Goal: Task Accomplishment & Management: Use online tool/utility

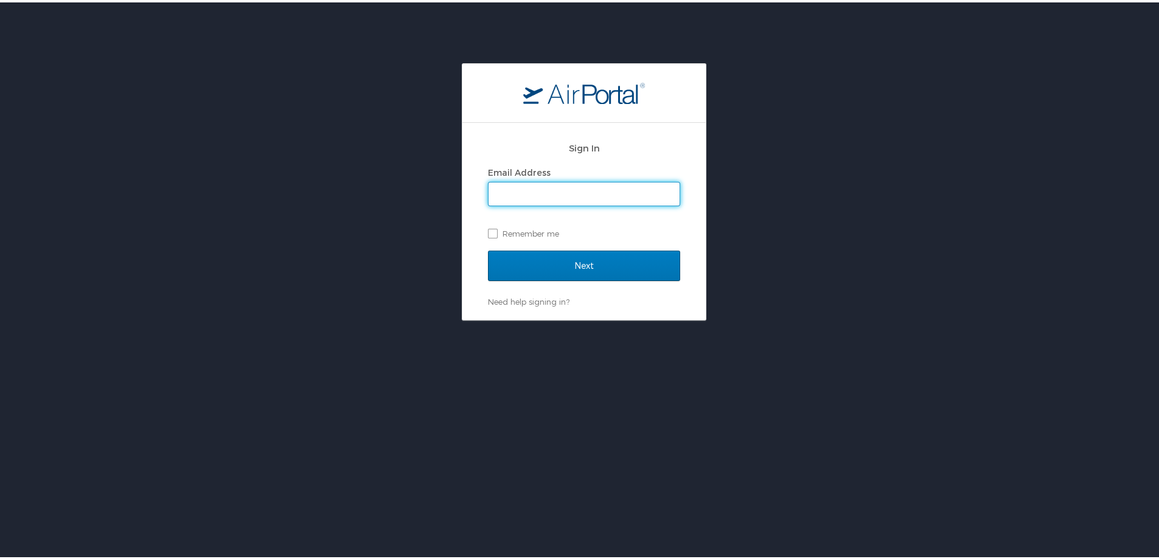
click at [579, 187] on input "Email Address" at bounding box center [583, 191] width 191 height 23
type input "[PERSON_NAME][EMAIL_ADDRESS][PERSON_NAME][DOMAIN_NAME]"
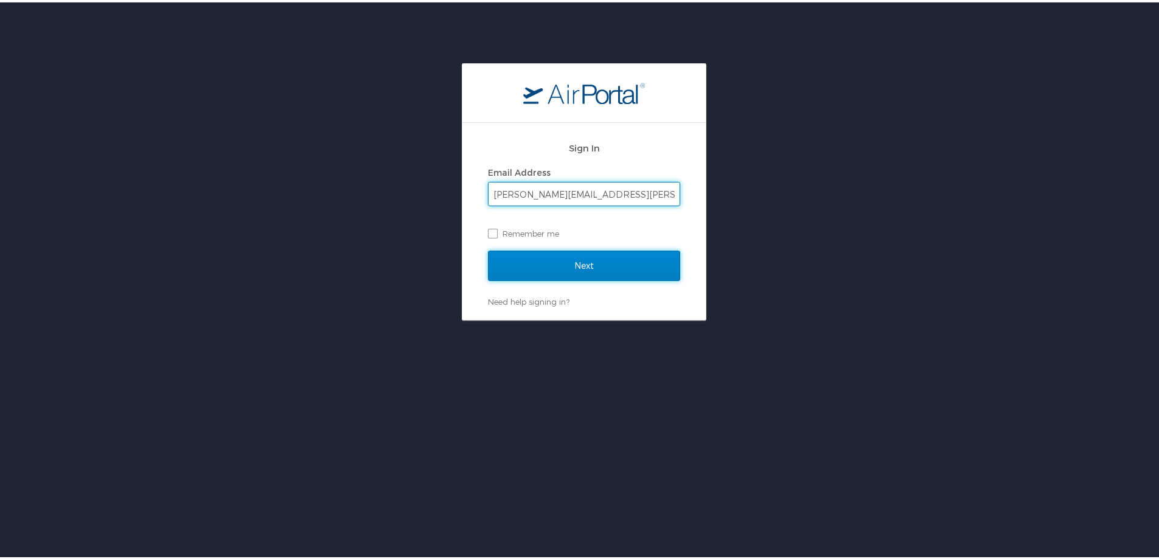
click at [583, 274] on input "Next" at bounding box center [584, 263] width 192 height 30
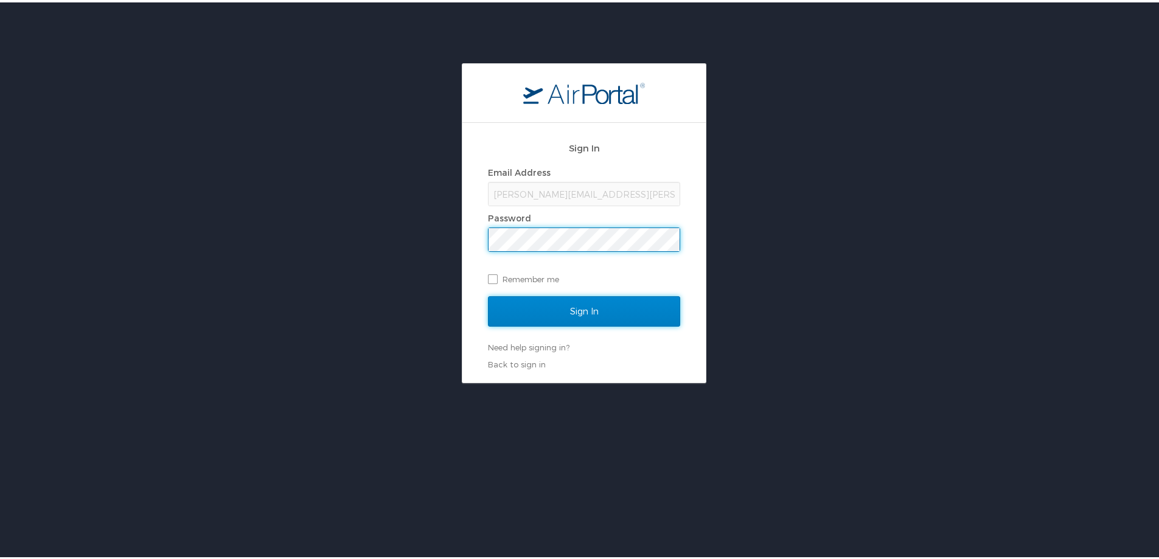
click at [635, 300] on input "Sign In" at bounding box center [584, 309] width 192 height 30
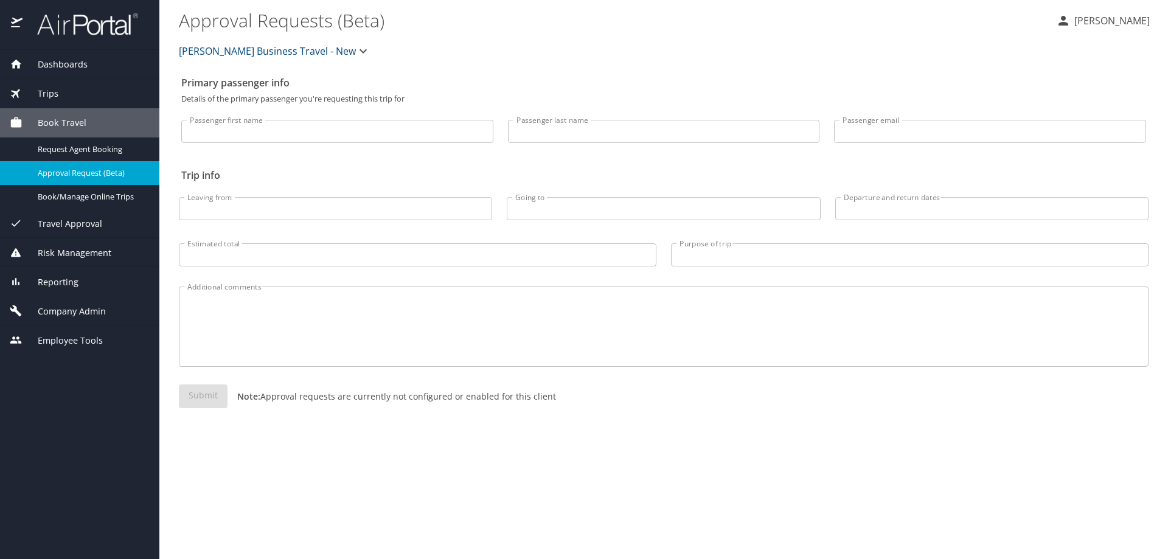
click at [122, 290] on div "Reporting" at bounding box center [79, 281] width 159 height 29
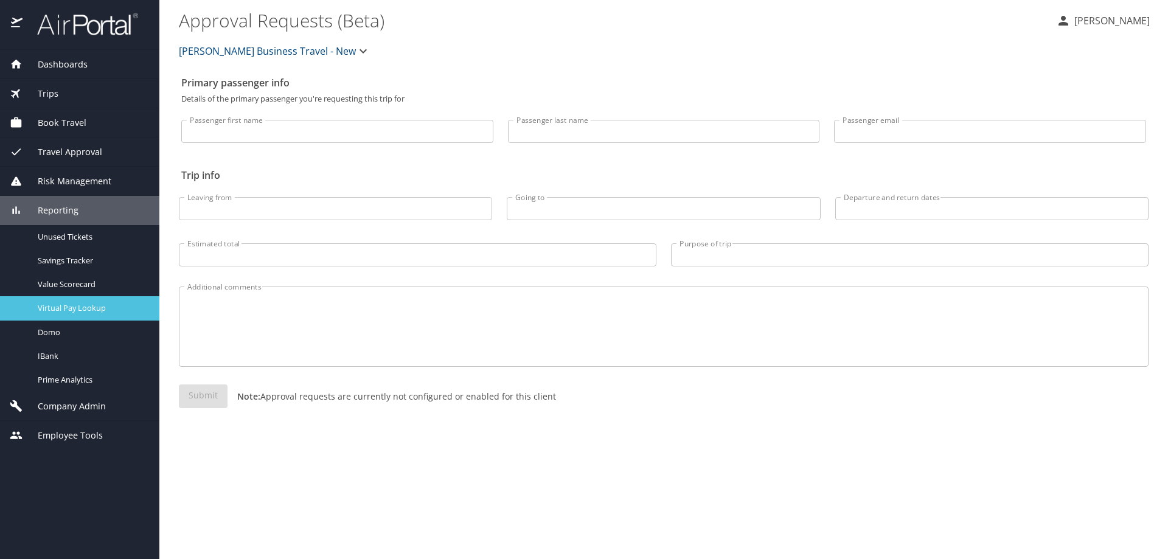
click at [118, 310] on span "Virtual Pay Lookup" at bounding box center [91, 308] width 107 height 12
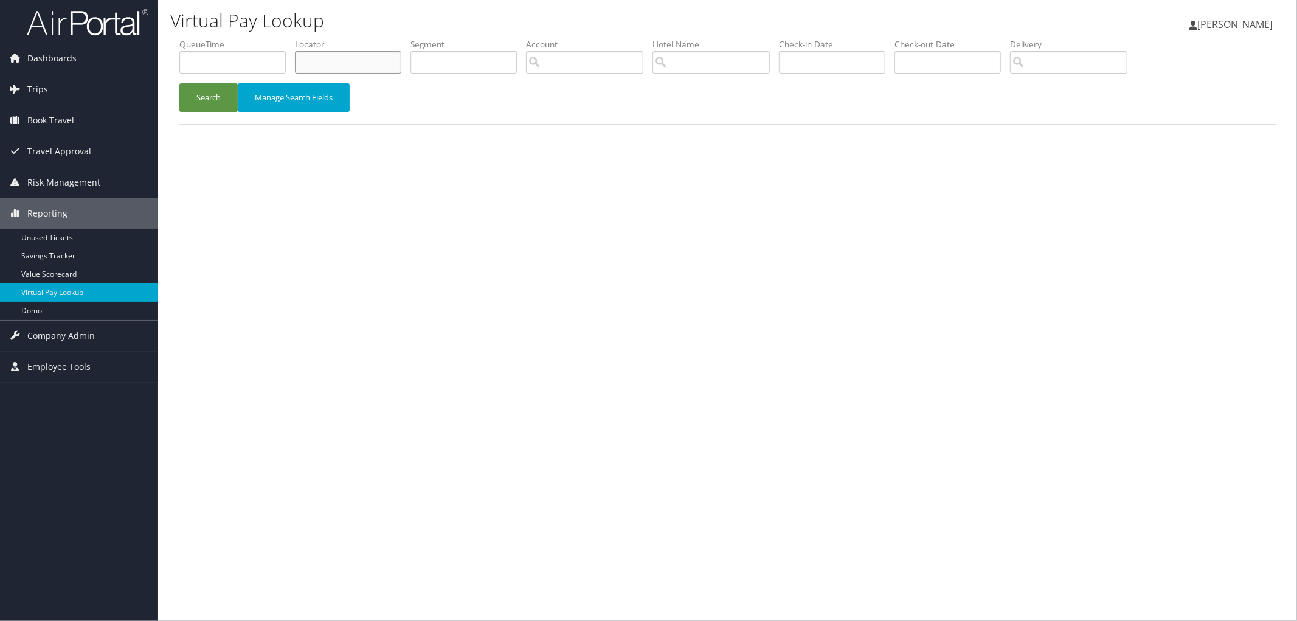
click at [317, 68] on input "text" at bounding box center [348, 62] width 106 height 23
paste input "DP2934"
type input "DP2934"
click at [195, 93] on button "Search" at bounding box center [208, 97] width 58 height 29
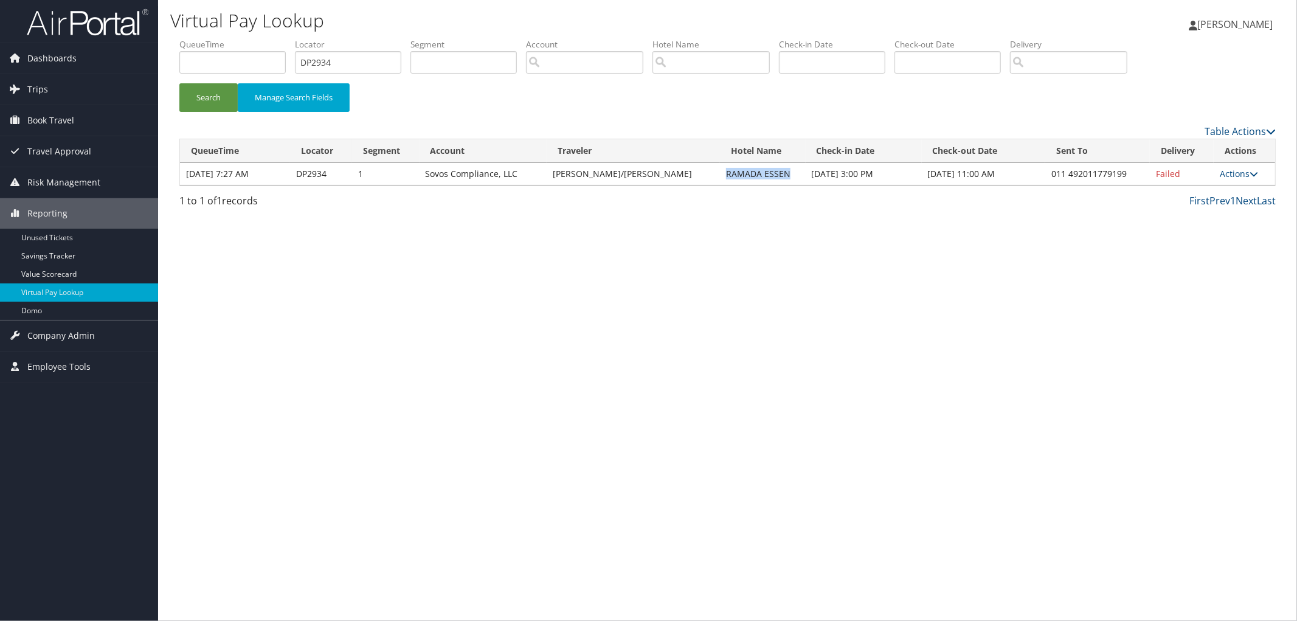
drag, startPoint x: 737, startPoint y: 173, endPoint x: 673, endPoint y: 173, distance: 64.5
click at [720, 173] on td "RAMADA ESSEN" at bounding box center [763, 174] width 86 height 22
copy td "RAMADA ESSEN"
click at [1250, 170] on icon at bounding box center [1254, 174] width 9 height 9
click at [1219, 248] on link "View Itinerary" at bounding box center [1199, 253] width 104 height 21
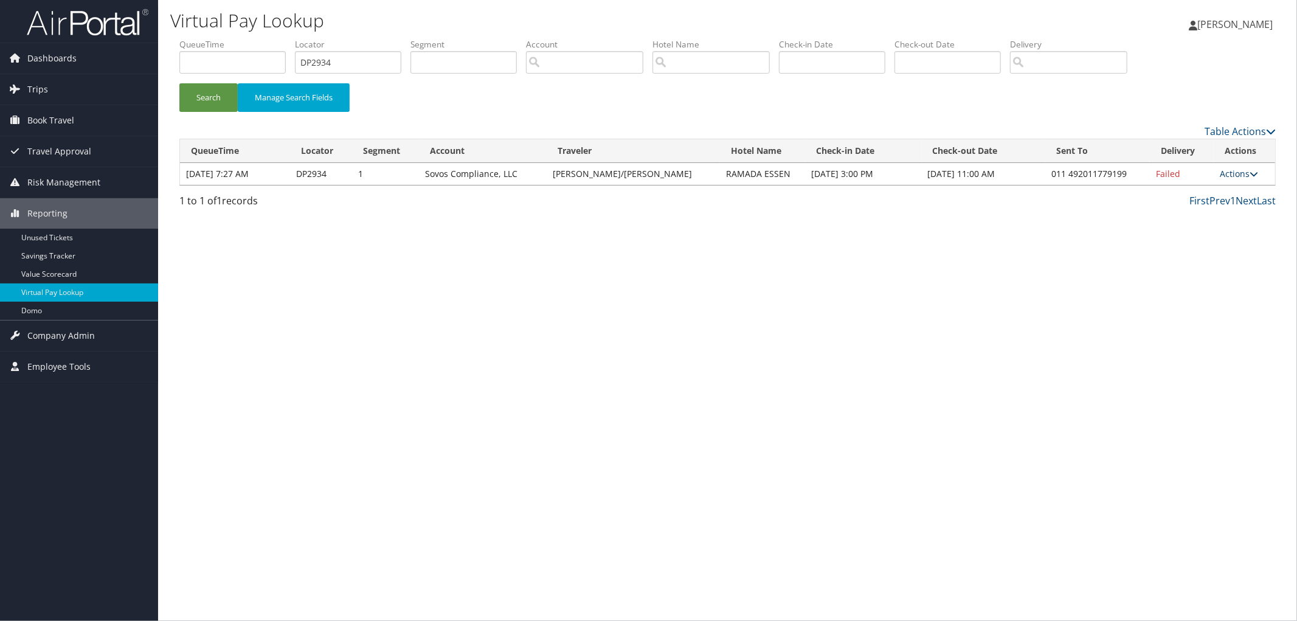
click at [1250, 170] on icon at bounding box center [1254, 174] width 9 height 9
click at [1232, 190] on link "Resend" at bounding box center [1199, 191] width 104 height 21
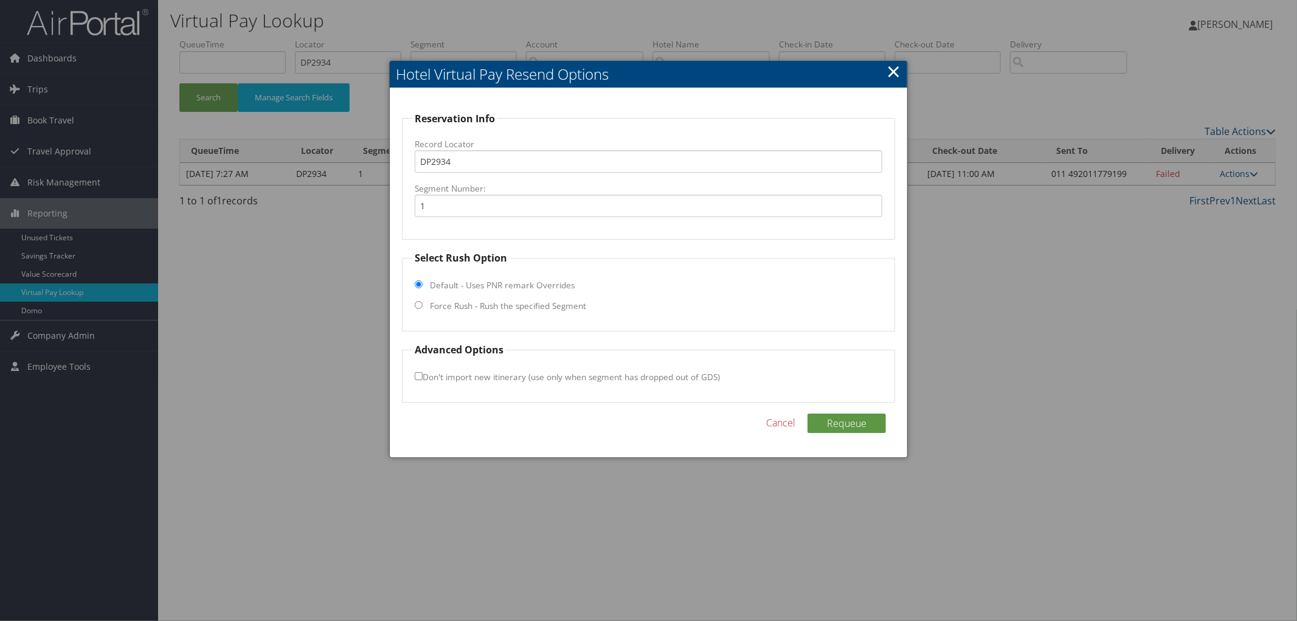
click at [460, 307] on label "Force Rush - Rush the specified Segment" at bounding box center [508, 306] width 156 height 12
click at [423, 307] on input "Force Rush - Rush the specified Segment" at bounding box center [419, 305] width 8 height 8
radio input "true"
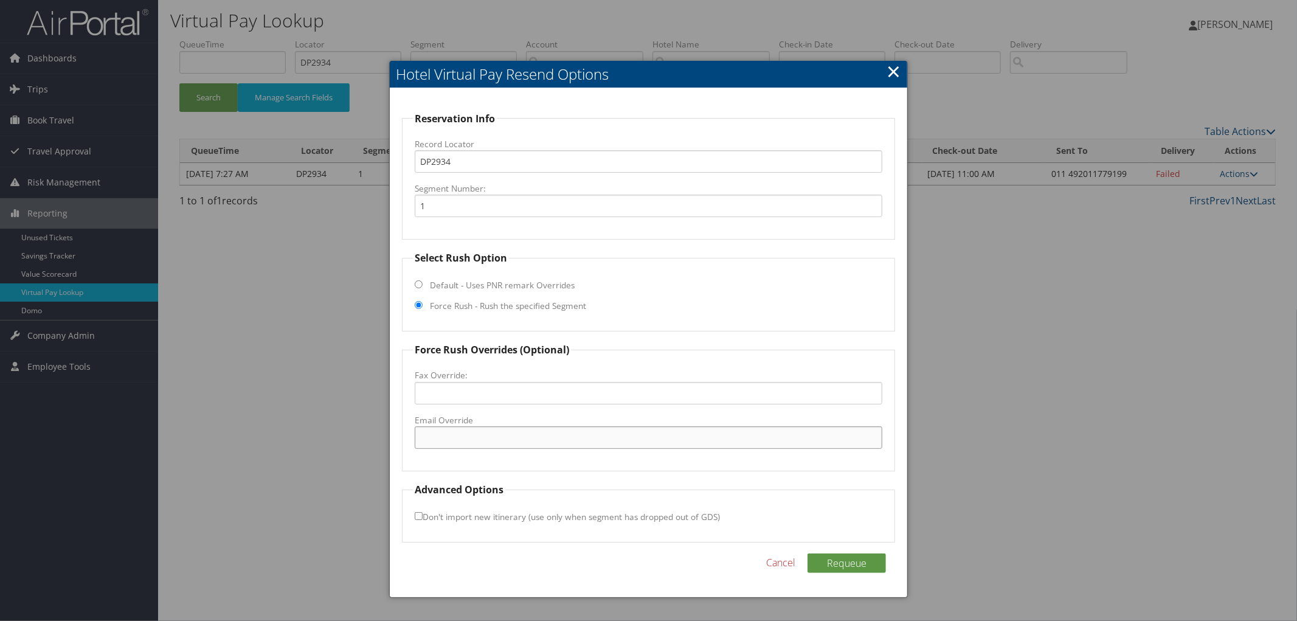
paste input "info@ramadaessen.com"
type input "info@ramadaessen.com"
click at [865, 562] on button "Requeue" at bounding box center [847, 562] width 78 height 19
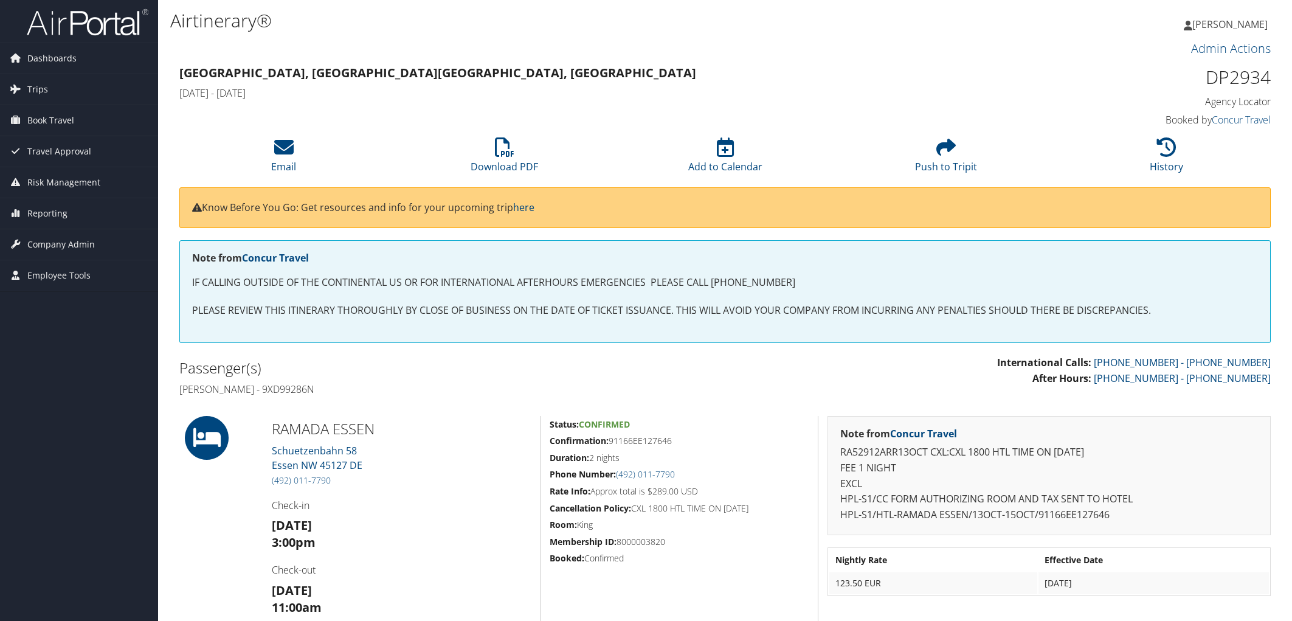
scroll to position [186, 0]
